Goal: Complete application form

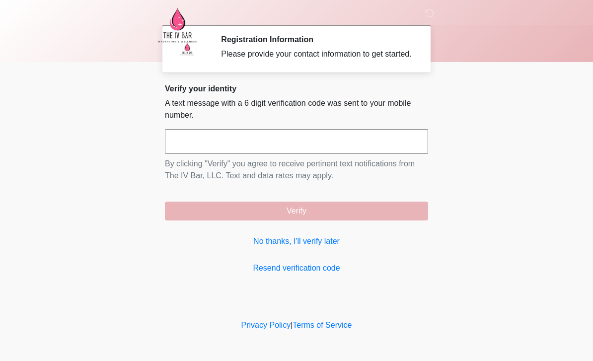
click at [329, 247] on link "No thanks, I'll verify later" at bounding box center [296, 242] width 263 height 12
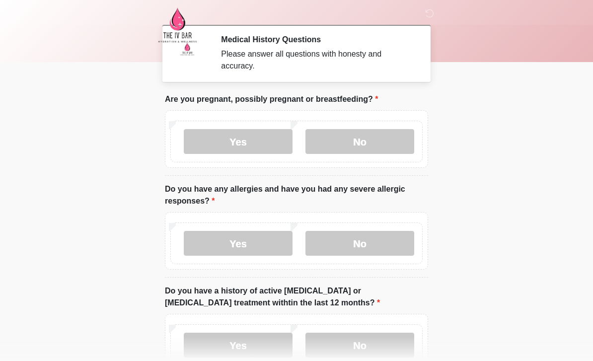
click at [386, 140] on label "No" at bounding box center [360, 141] width 109 height 25
click at [384, 243] on label "No" at bounding box center [360, 243] width 109 height 25
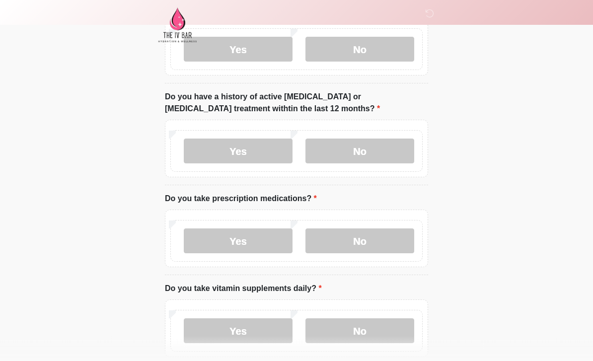
scroll to position [192, 0]
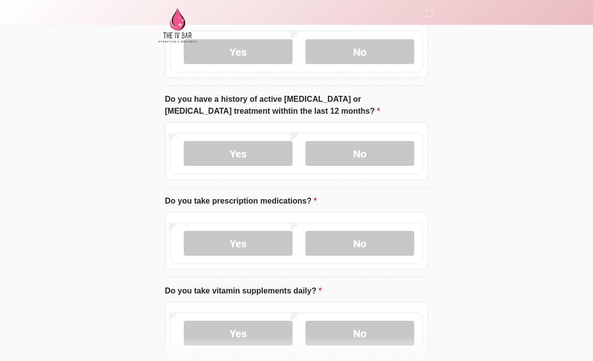
click at [270, 246] on label "Yes" at bounding box center [238, 243] width 109 height 25
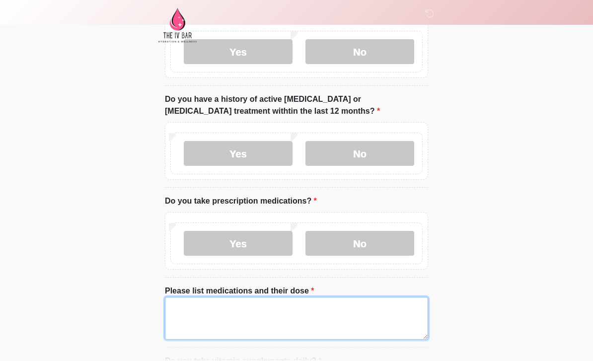
click at [371, 316] on textarea "Please list medications and their dose" at bounding box center [296, 318] width 263 height 43
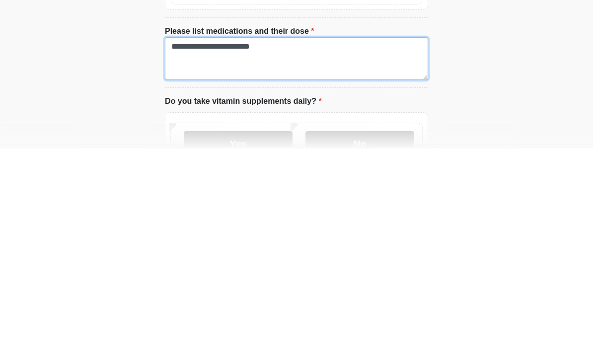
scroll to position [265, 0]
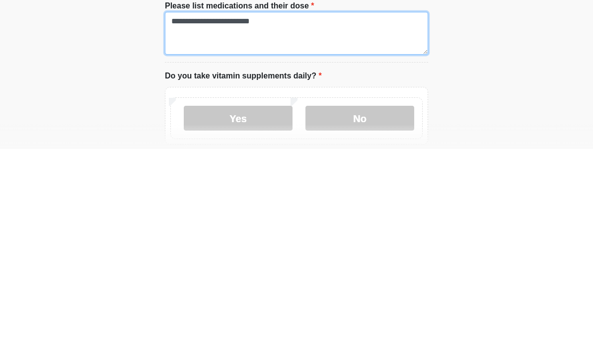
type textarea "**********"
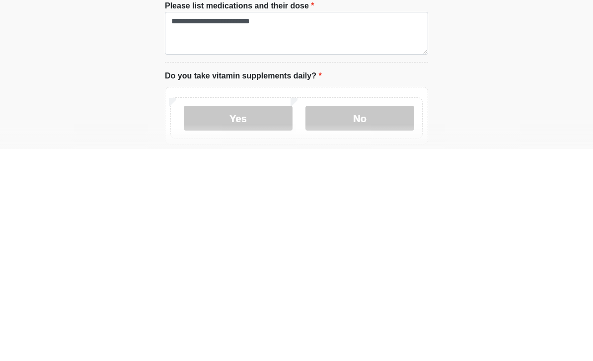
click at [378, 318] on label "No" at bounding box center [360, 330] width 109 height 25
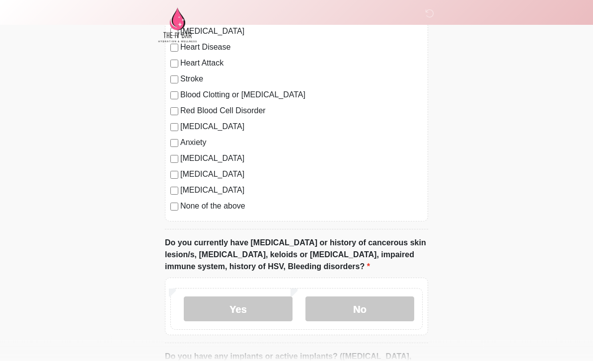
scroll to position [737, 0]
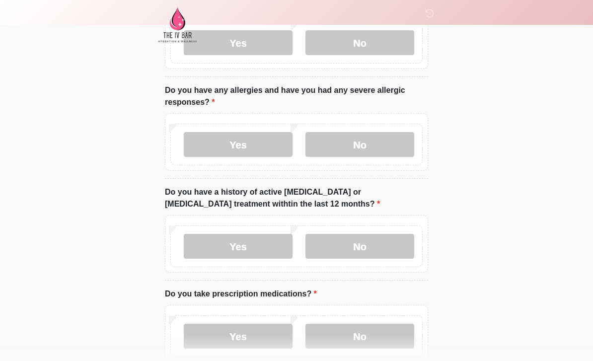
click at [264, 138] on label "Yes" at bounding box center [238, 145] width 109 height 25
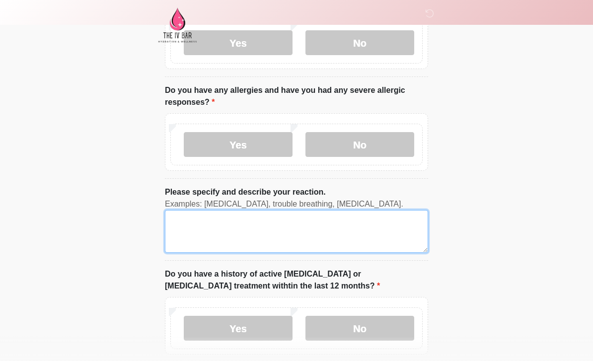
click at [368, 226] on textarea "Please specify and describe your reaction." at bounding box center [296, 231] width 263 height 43
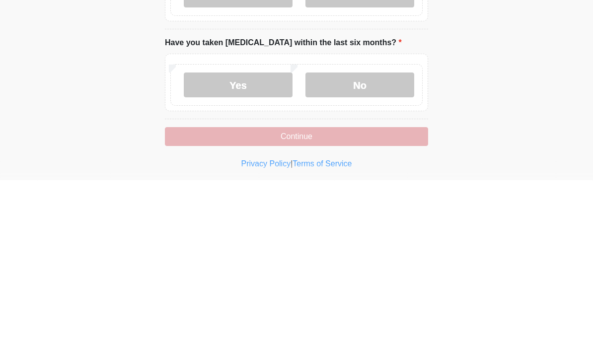
scroll to position [1068, 0]
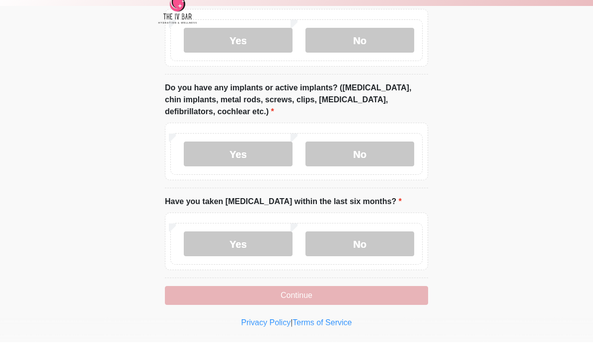
type textarea "**********"
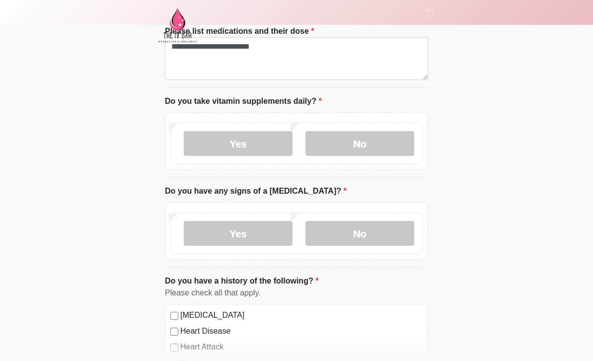
scroll to position [563, 0]
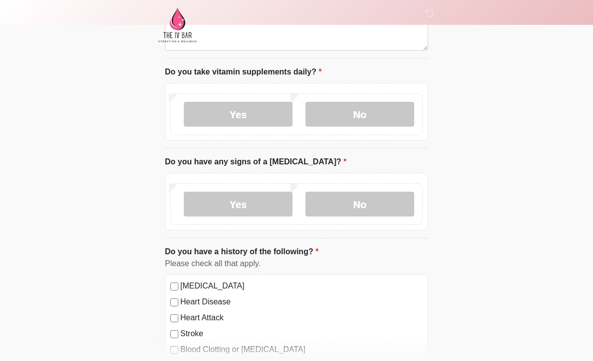
click at [376, 206] on label "No" at bounding box center [360, 204] width 109 height 25
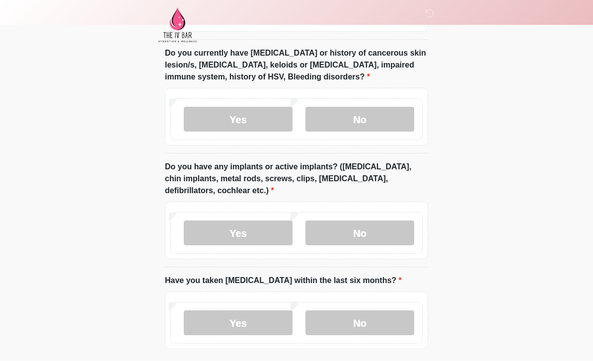
scroll to position [1006, 0]
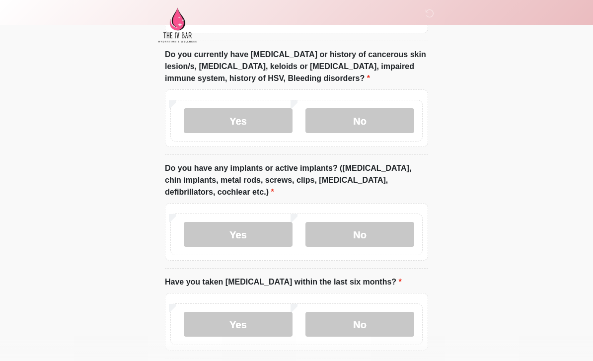
click at [391, 315] on label "No" at bounding box center [360, 324] width 109 height 25
click at [353, 111] on label "No" at bounding box center [360, 120] width 109 height 25
click at [395, 232] on label "No" at bounding box center [360, 234] width 109 height 25
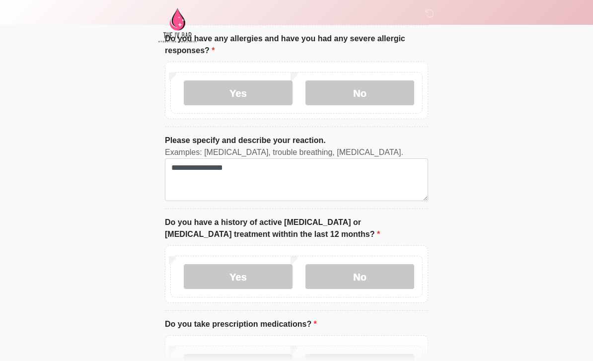
scroll to position [140, 0]
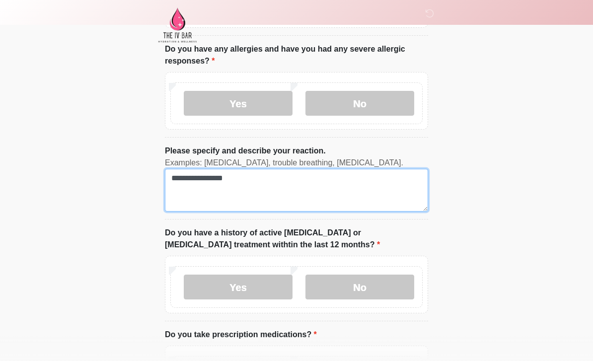
click at [221, 181] on textarea "**********" at bounding box center [296, 190] width 263 height 43
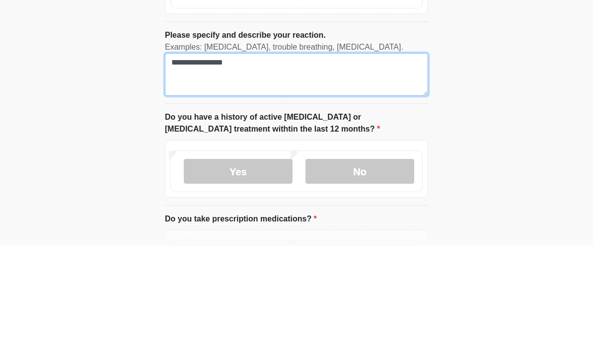
click at [224, 169] on textarea "**********" at bounding box center [296, 190] width 263 height 43
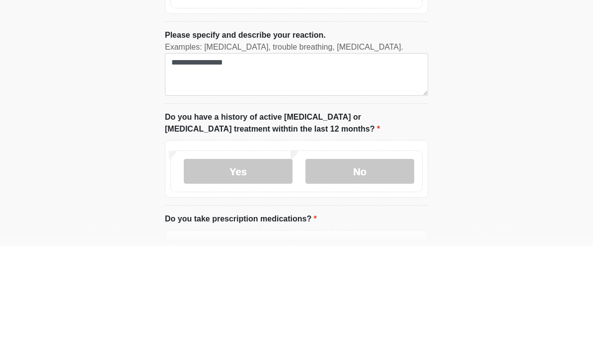
click at [506, 59] on body "‎ ‎ Medical History Questions Please answer all questions with honesty and accu…" at bounding box center [296, 40] width 593 height 361
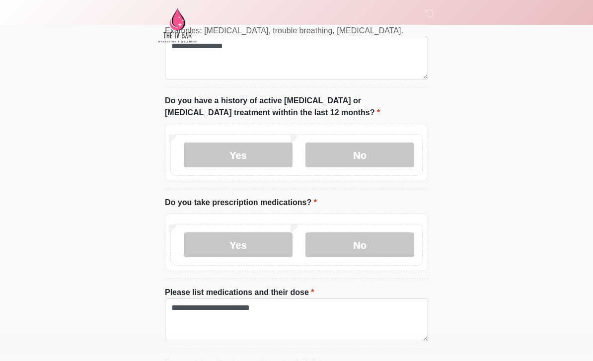
scroll to position [274, 0]
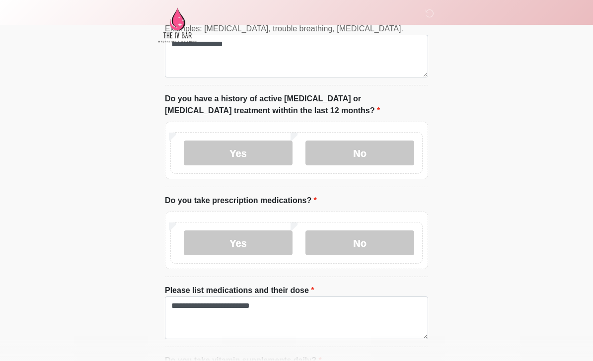
click at [379, 154] on label "No" at bounding box center [360, 153] width 109 height 25
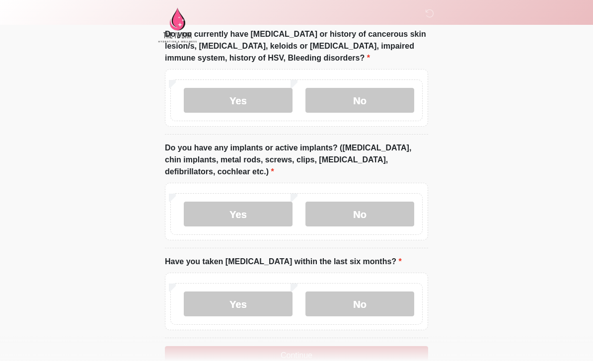
scroll to position [1050, 0]
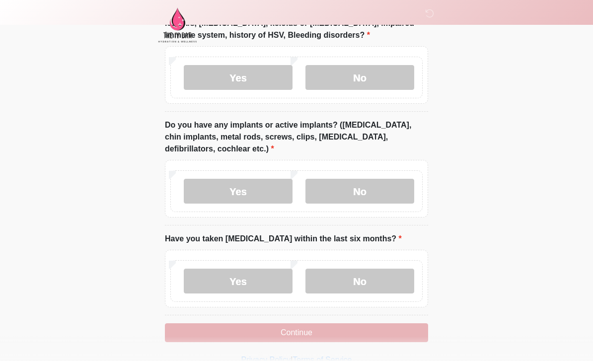
click at [376, 336] on button "Continue" at bounding box center [296, 332] width 263 height 19
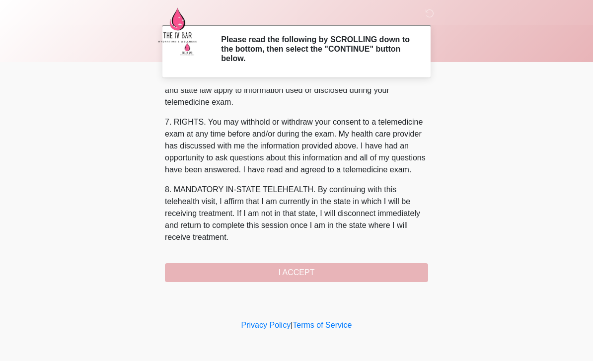
scroll to position [414, 0]
click at [389, 268] on button "I ACCEPT" at bounding box center [296, 272] width 263 height 19
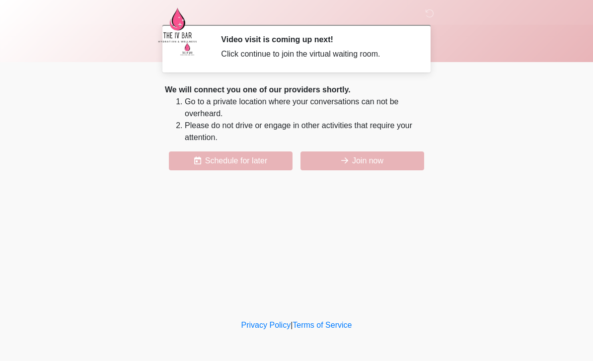
click at [346, 166] on button "Join now" at bounding box center [363, 161] width 124 height 19
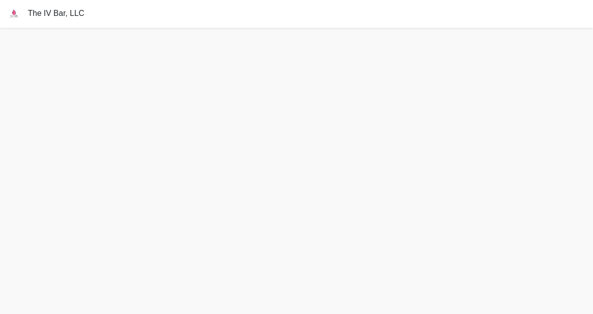
click at [412, 24] on div "The IV Bar, LLC" at bounding box center [296, 14] width 593 height 28
